Goal: Task Accomplishment & Management: Complete application form

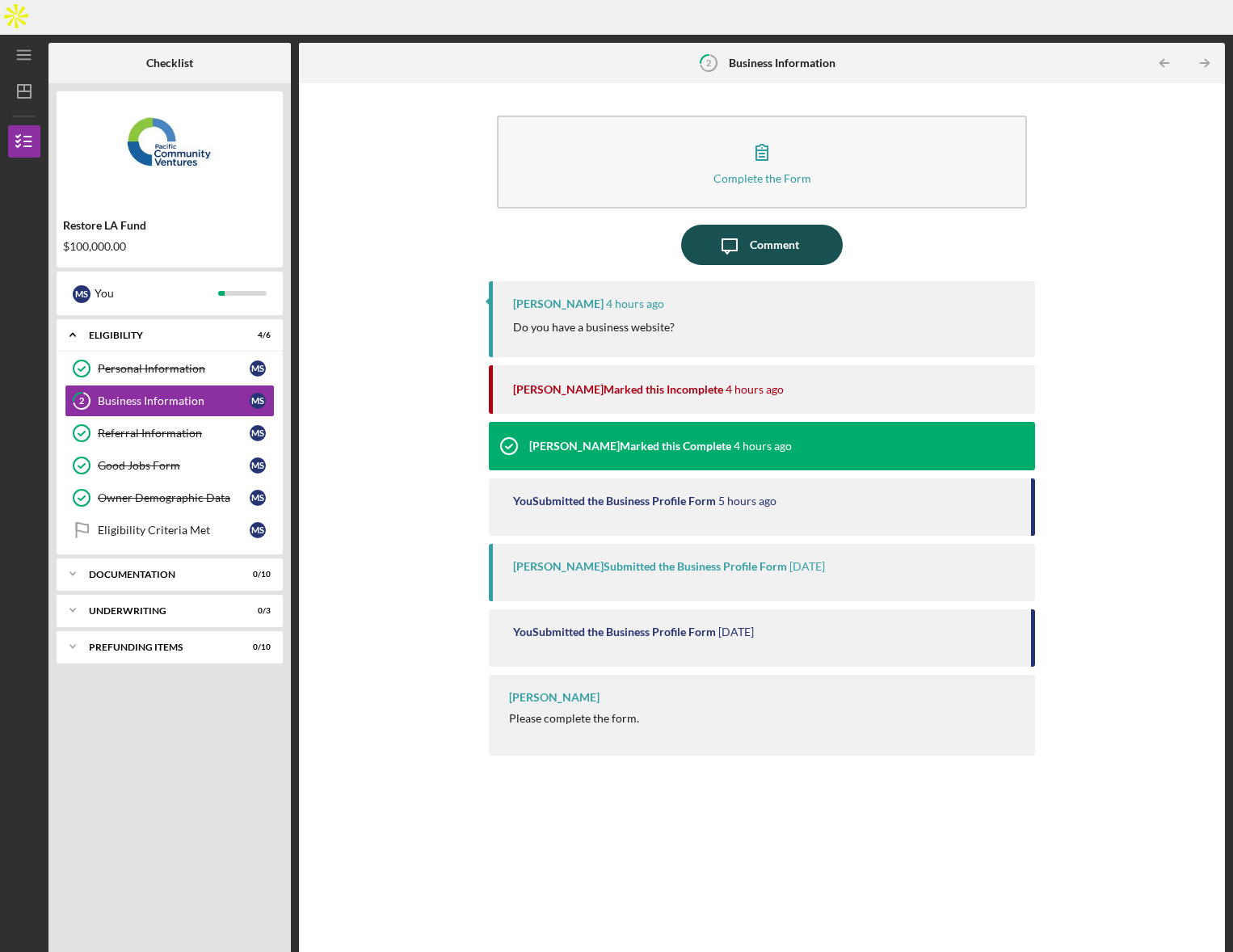
click at [748, 224] on icon "Icon/Message" at bounding box center [729, 244] width 41 height 41
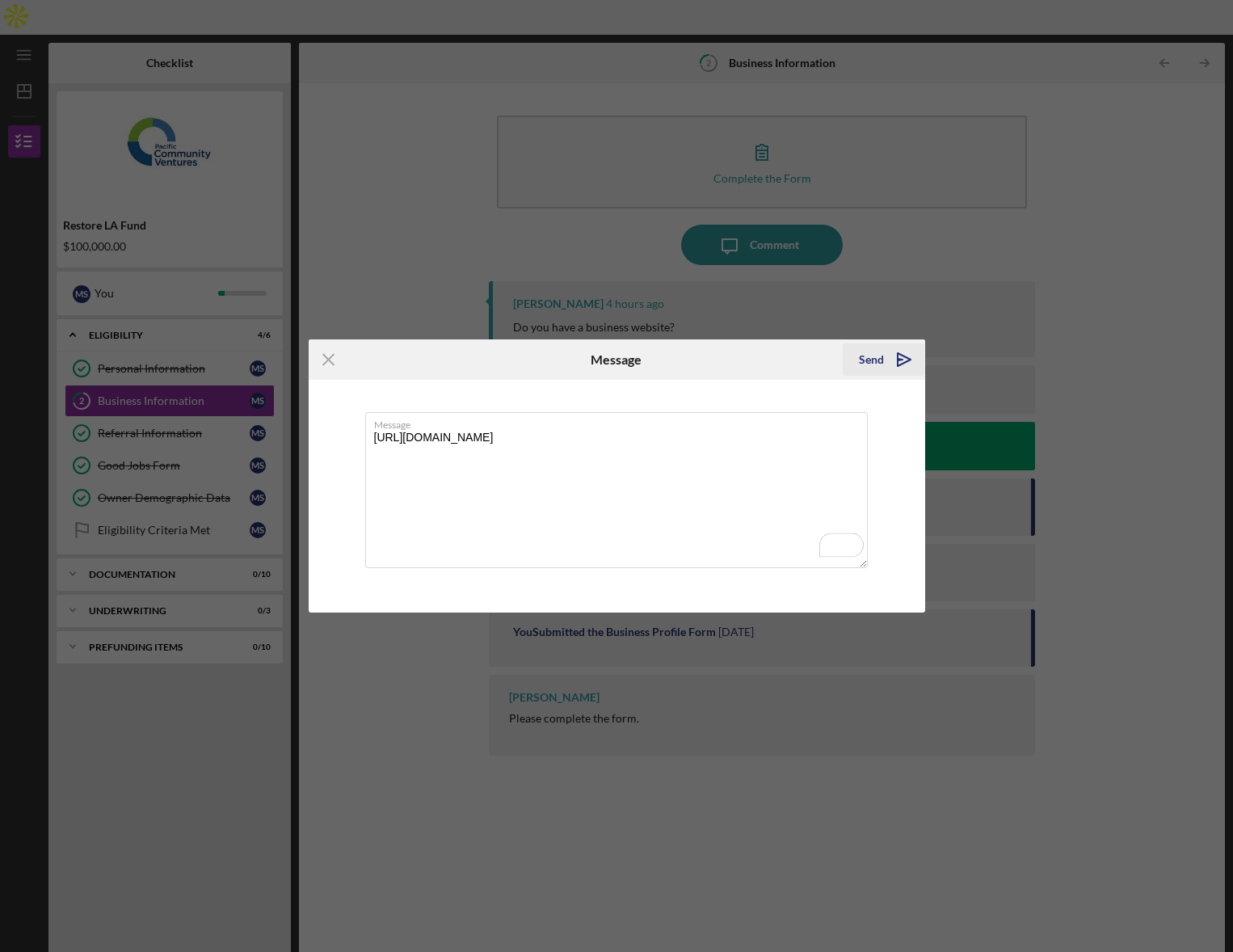
type textarea "[URL][DOMAIN_NAME]"
click at [879, 373] on div "Send" at bounding box center [871, 359] width 25 height 32
click at [773, 130] on div "Icon/Menu Close Message Sending Message [URL][DOMAIN_NAME] Cancel Sending" at bounding box center [616, 476] width 1233 height 952
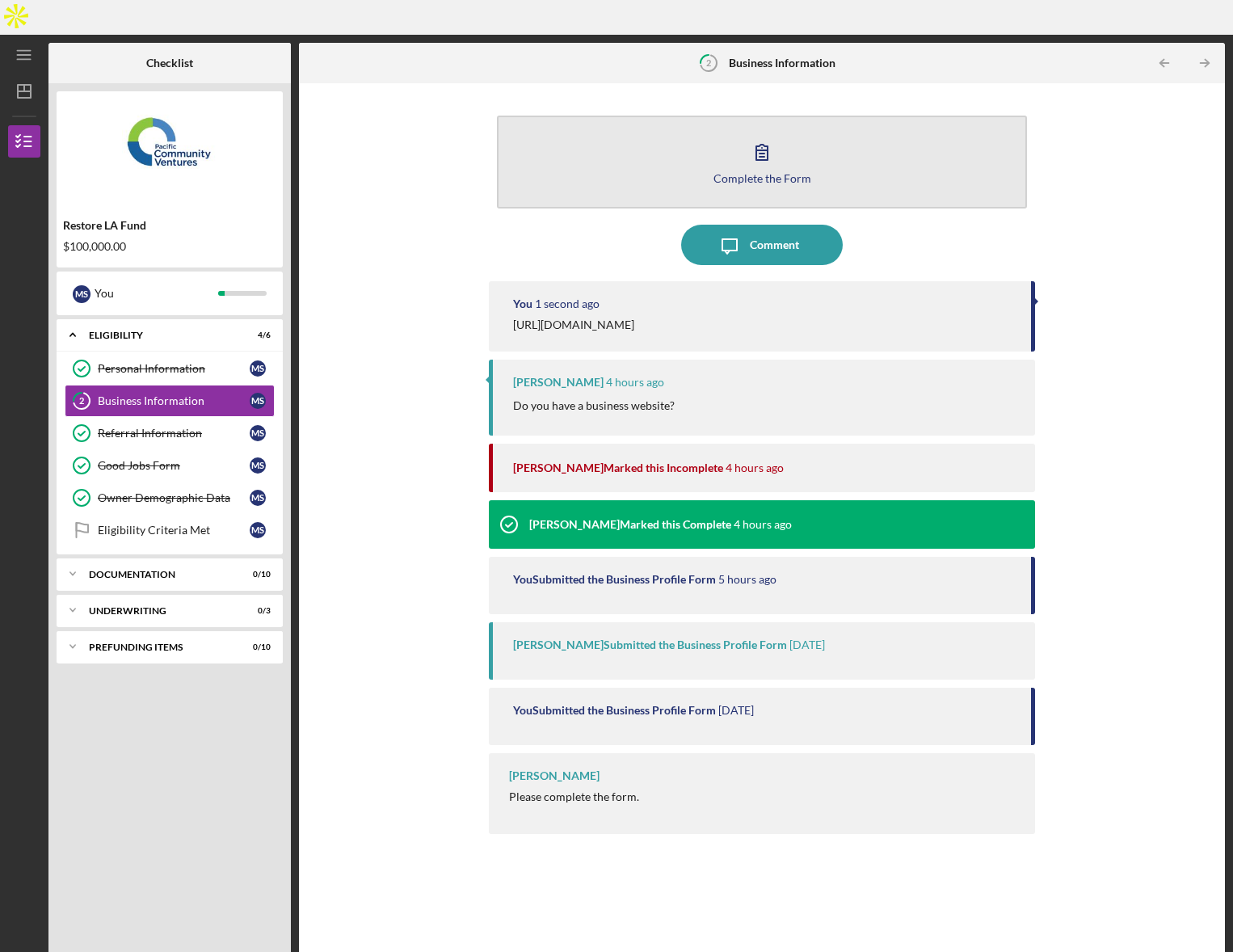
click at [761, 132] on icon "button" at bounding box center [761, 152] width 41 height 41
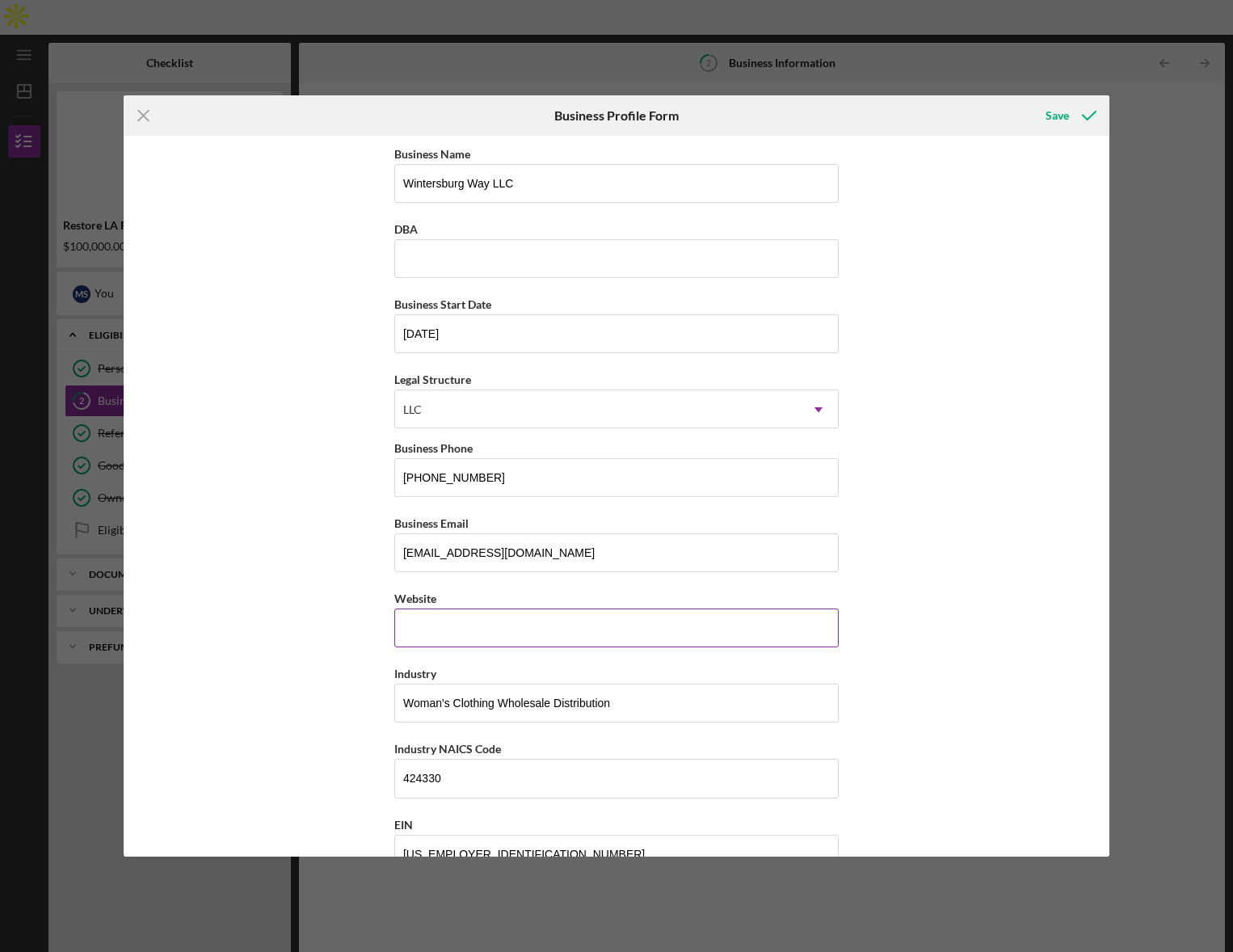
click at [504, 611] on input "Website" at bounding box center [616, 627] width 444 height 39
paste input "[DOMAIN_NAME][URL]"
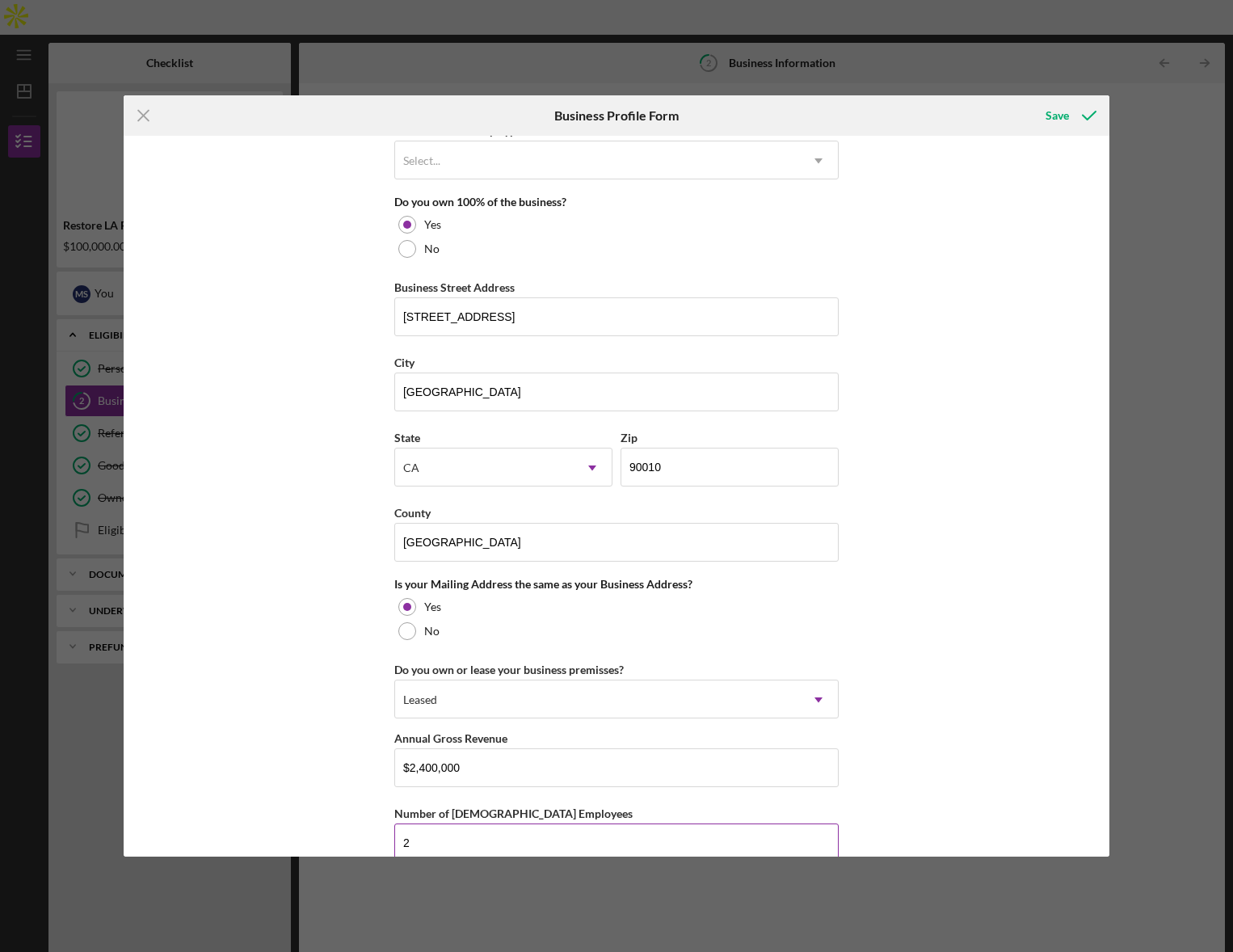
scroll to position [930, 0]
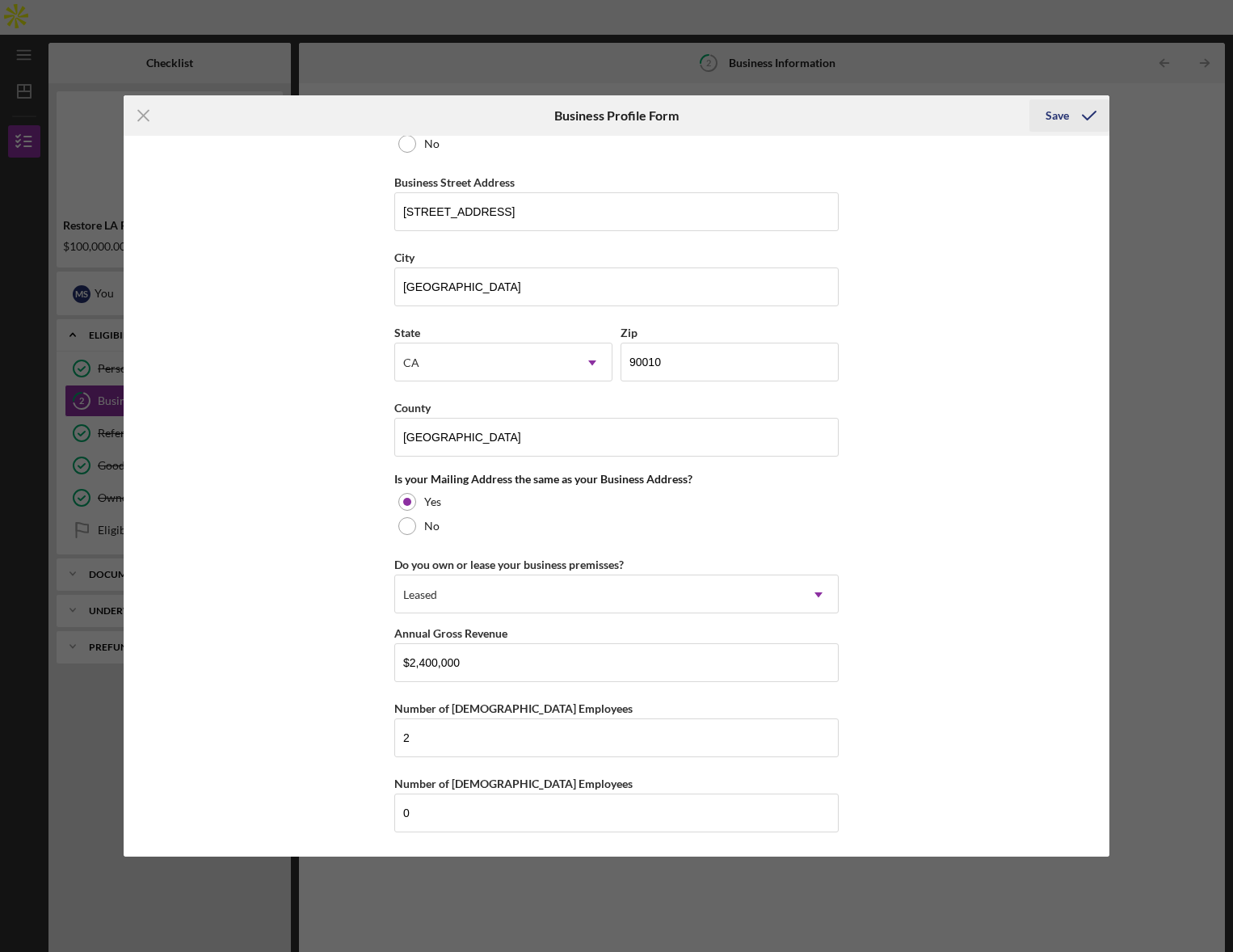
type input "[DOMAIN_NAME][URL]"
click at [1073, 109] on icon "submit" at bounding box center [1088, 116] width 41 height 41
